Goal: Information Seeking & Learning: Learn about a topic

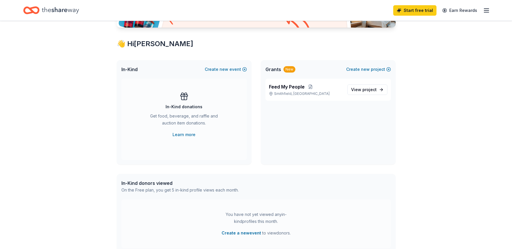
scroll to position [115, 0]
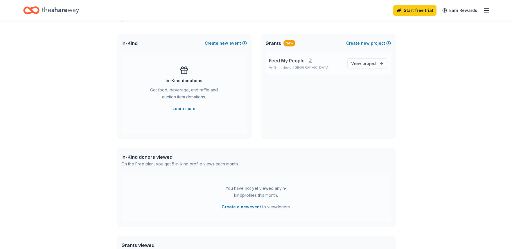
click at [282, 62] on span "Feed My People" at bounding box center [287, 60] width 36 height 7
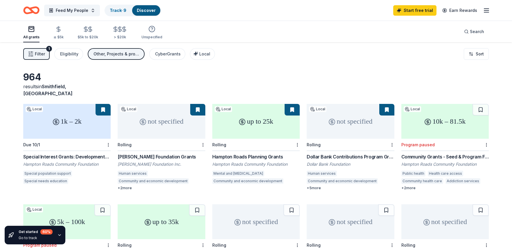
click at [418, 122] on div "10k – 81.5k" at bounding box center [444, 121] width 87 height 35
click at [254, 79] on div "964 results in [GEOGRAPHIC_DATA], [GEOGRAPHIC_DATA]" at bounding box center [255, 84] width 465 height 26
click at [257, 124] on div "up to 25k" at bounding box center [255, 121] width 87 height 35
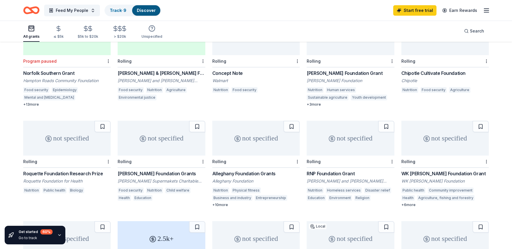
scroll to position [188, 0]
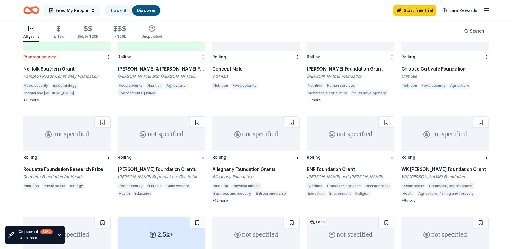
click at [73, 8] on span "Feed My People" at bounding box center [72, 10] width 32 height 7
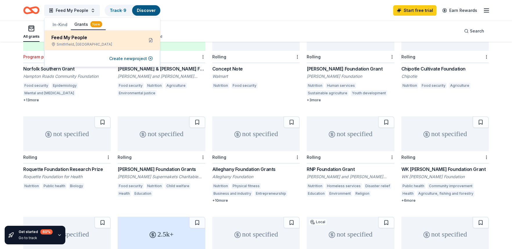
click at [76, 38] on div "Feed My People" at bounding box center [95, 37] width 88 height 7
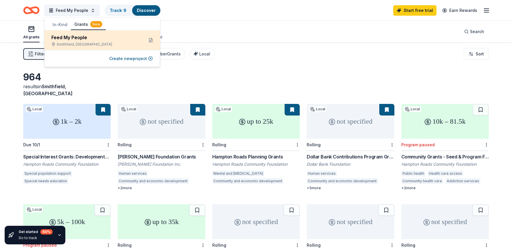
click at [80, 39] on div "Feed My People" at bounding box center [95, 37] width 88 height 7
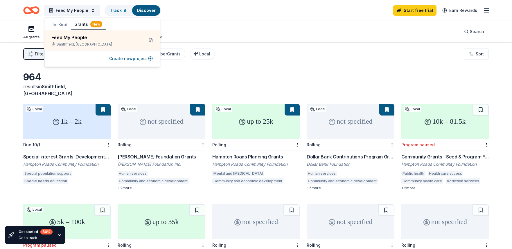
click at [87, 23] on button "Grants New" at bounding box center [88, 24] width 35 height 11
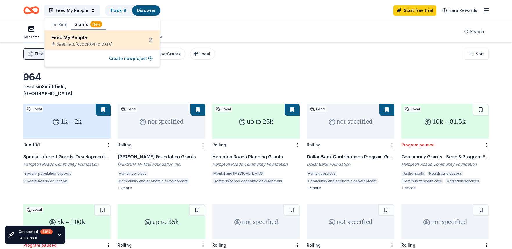
click at [75, 38] on div "Feed My People" at bounding box center [95, 37] width 88 height 7
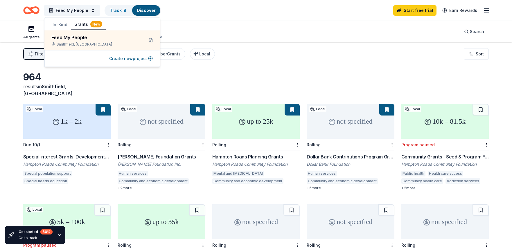
click at [63, 22] on button "In-Kind" at bounding box center [60, 24] width 22 height 10
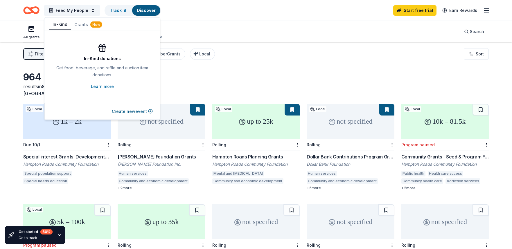
click at [94, 22] on div "New" at bounding box center [96, 24] width 12 height 6
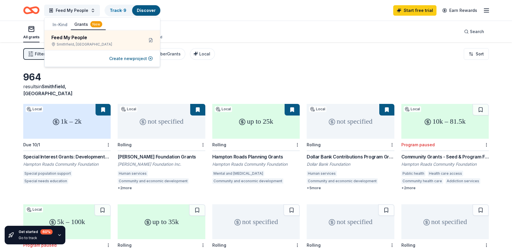
click at [82, 20] on button "Grants New" at bounding box center [88, 24] width 35 height 11
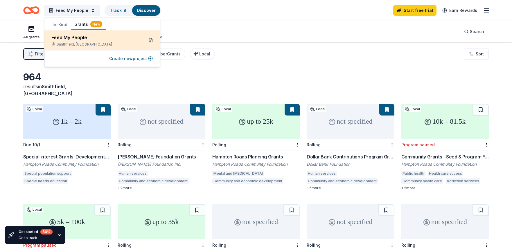
click at [152, 40] on button at bounding box center [150, 40] width 9 height 9
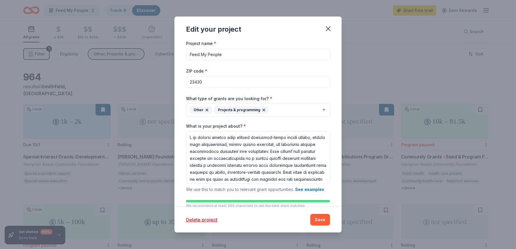
drag, startPoint x: 249, startPoint y: 21, endPoint x: 210, endPoint y: 19, distance: 38.9
click at [170, 12] on div "Edit your project Project name * Feed My People ZIP code * 23430 What type of g…" at bounding box center [258, 124] width 516 height 249
drag, startPoint x: 220, startPoint y: 25, endPoint x: 198, endPoint y: 24, distance: 22.4
click at [166, 21] on div "Edit your project Project name * Feed My People ZIP code * 23430 What type of g…" at bounding box center [258, 124] width 516 height 249
drag, startPoint x: 226, startPoint y: 30, endPoint x: 185, endPoint y: 19, distance: 42.6
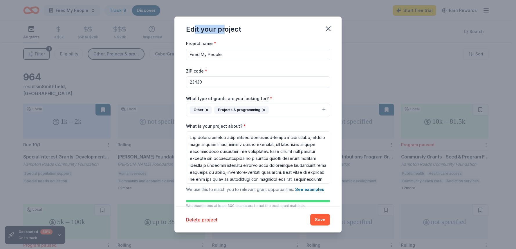
click at [187, 26] on div "Edit your project" at bounding box center [213, 29] width 55 height 9
drag, startPoint x: 250, startPoint y: 169, endPoint x: 193, endPoint y: 135, distance: 66.3
click at [193, 135] on textarea "What is your project about? *" at bounding box center [258, 157] width 144 height 52
click at [197, 141] on textarea "What is your project about? *" at bounding box center [258, 157] width 144 height 52
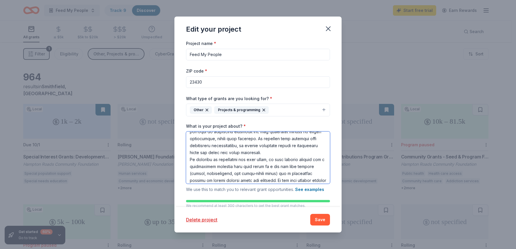
scroll to position [113, 0]
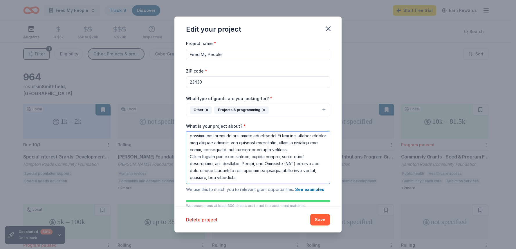
drag, startPoint x: 189, startPoint y: 140, endPoint x: 297, endPoint y: 178, distance: 114.5
click at [307, 181] on textarea "What is your project about? *" at bounding box center [258, 157] width 144 height 52
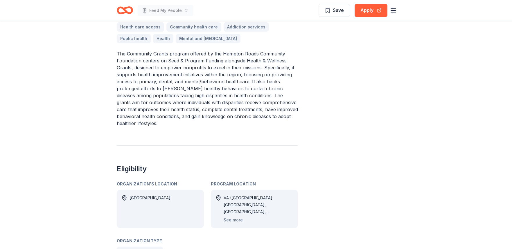
scroll to position [187, 0]
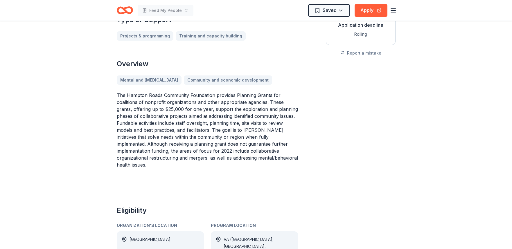
scroll to position [117, 0]
